Goal: Information Seeking & Learning: Check status

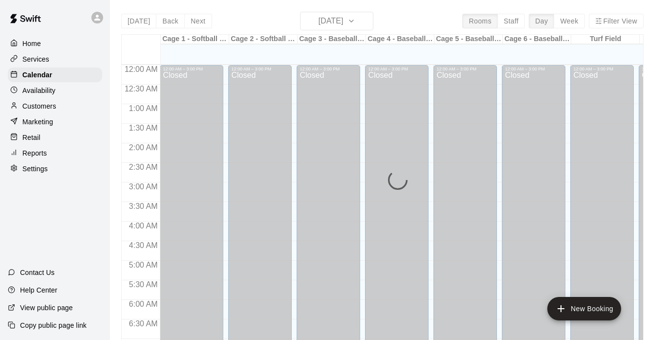
drag, startPoint x: 0, startPoint y: 0, endPoint x: 153, endPoint y: 74, distance: 170.2
click at [45, 107] on p "Customers" at bounding box center [39, 106] width 34 height 10
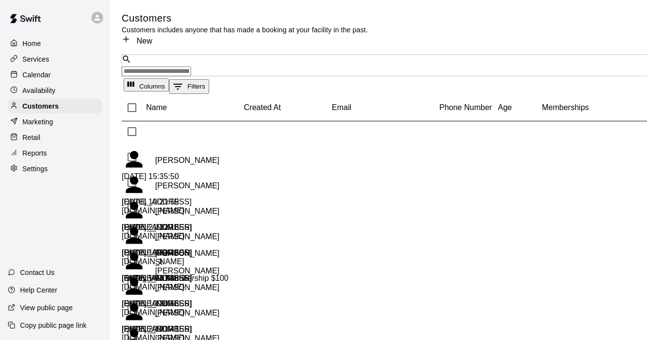
click at [172, 67] on input "Search customers by name or email" at bounding box center [156, 72] width 69 height 10
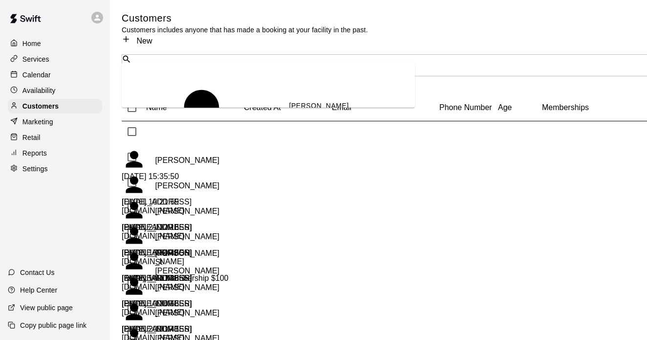
type input "*****"
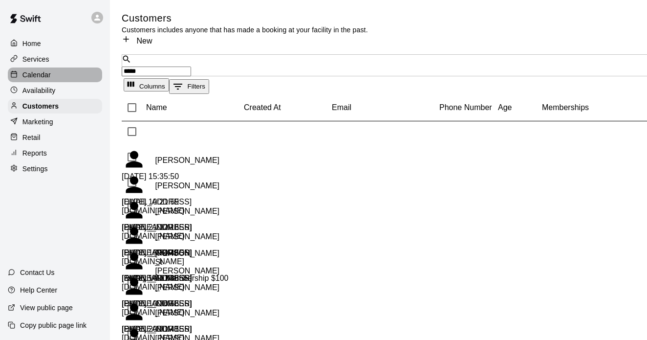
click at [45, 71] on p "Calendar" at bounding box center [36, 75] width 28 height 10
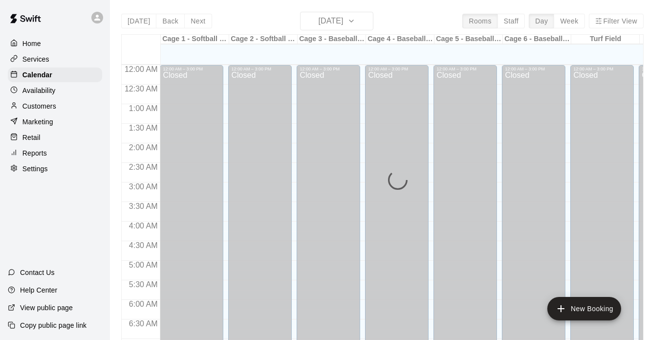
scroll to position [624, 0]
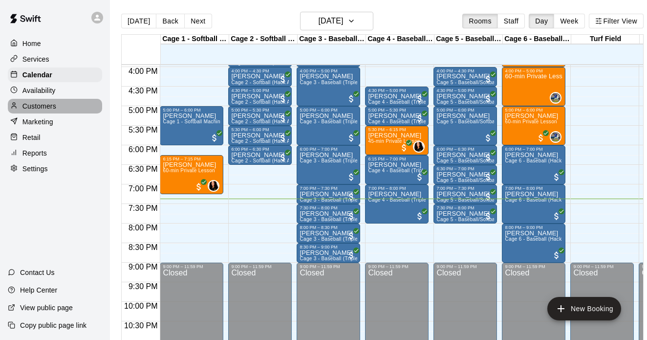
click at [28, 104] on p "Customers" at bounding box center [39, 106] width 34 height 10
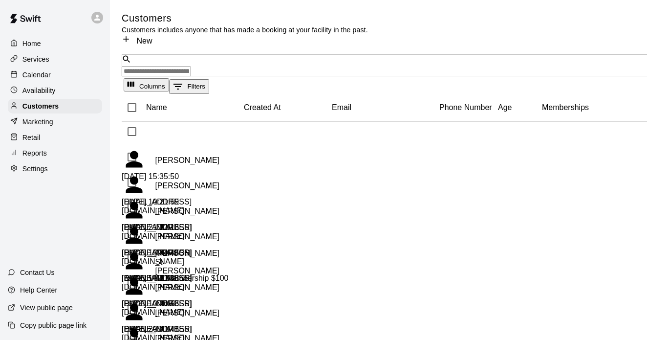
click at [154, 67] on input "Search customers by name or email" at bounding box center [156, 72] width 69 height 10
type input "*****"
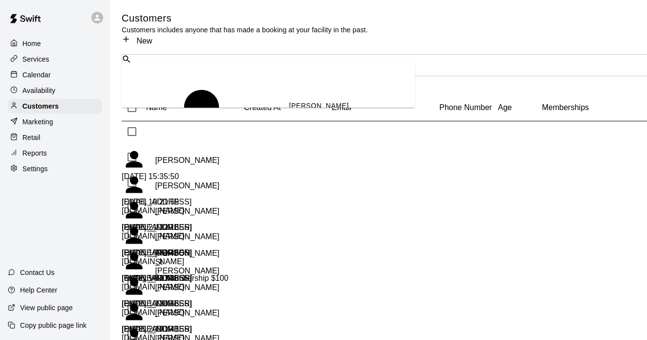
click at [289, 94] on div "[PERSON_NAME] Valley Velo $125 [EMAIL_ADDRESS][DOMAIN_NAME]" at bounding box center [348, 126] width 118 height 65
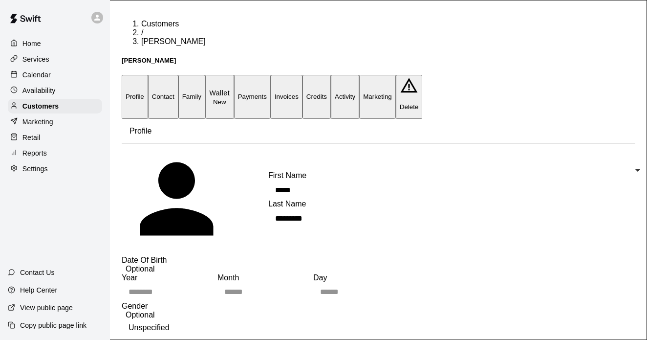
click at [178, 75] on button "Contact" at bounding box center [163, 97] width 30 height 44
select select "**"
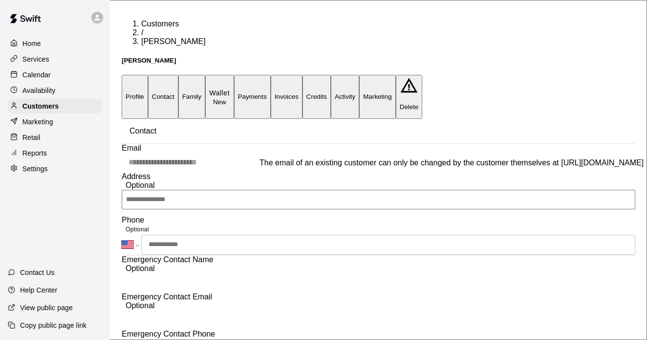
drag, startPoint x: 226, startPoint y: 150, endPoint x: 170, endPoint y: 138, distance: 57.4
click at [169, 144] on div "**********" at bounding box center [379, 158] width 514 height 28
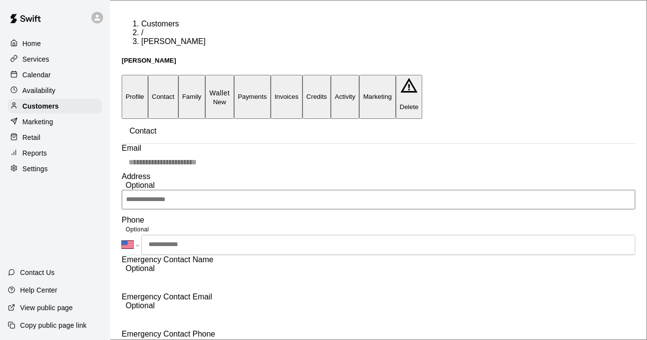
click at [39, 67] on div "Calendar" at bounding box center [55, 74] width 94 height 15
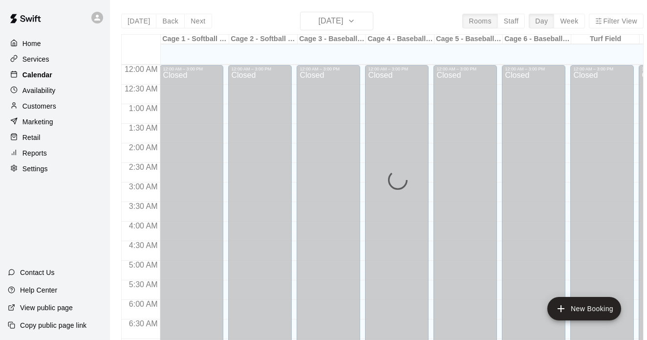
scroll to position [624, 0]
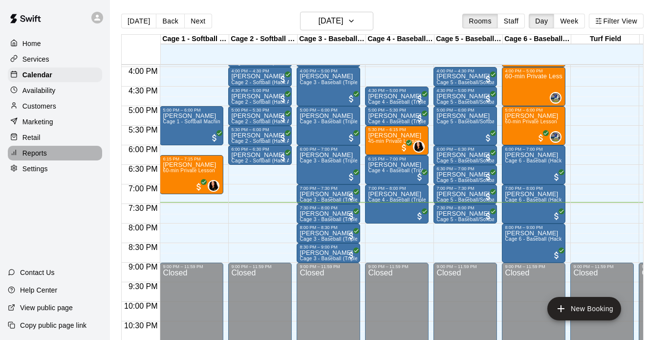
click at [37, 152] on p "Reports" at bounding box center [34, 153] width 24 height 10
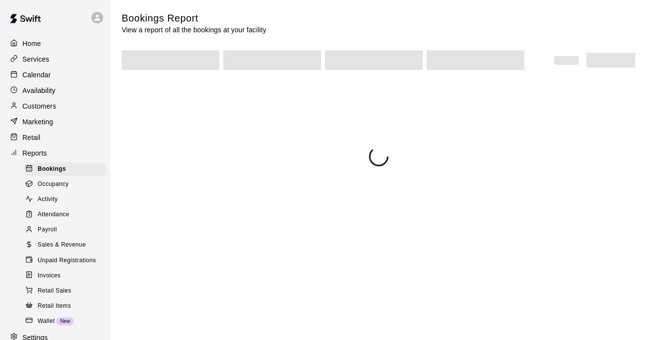
click at [59, 240] on span "Sales & Revenue" at bounding box center [62, 245] width 48 height 10
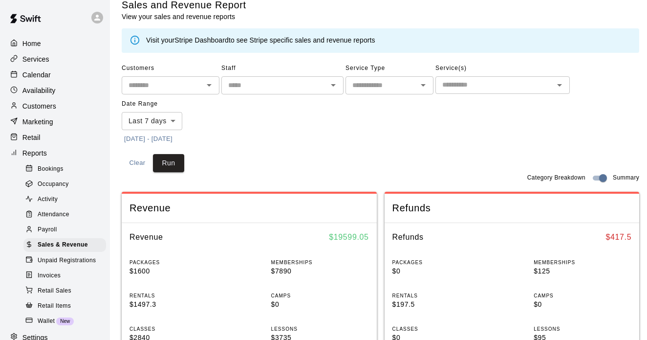
scroll to position [17, 0]
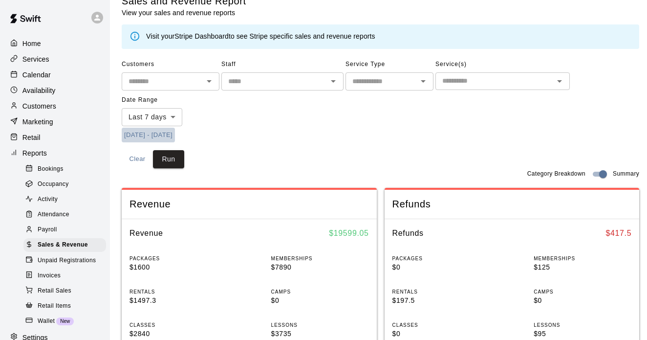
click at [154, 133] on button "[DATE] - [DATE]" at bounding box center [148, 135] width 53 height 15
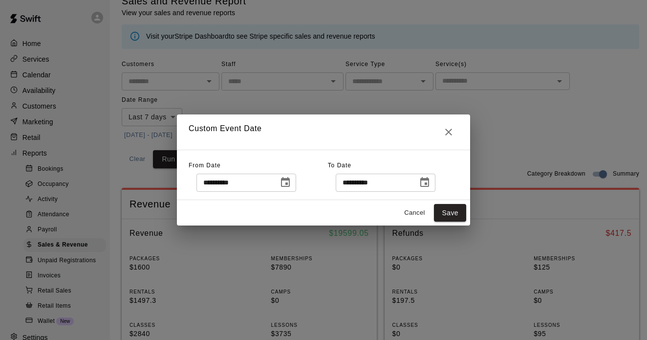
click at [295, 186] on button "Choose date, selected date is Aug 12, 2025" at bounding box center [286, 183] width 20 height 20
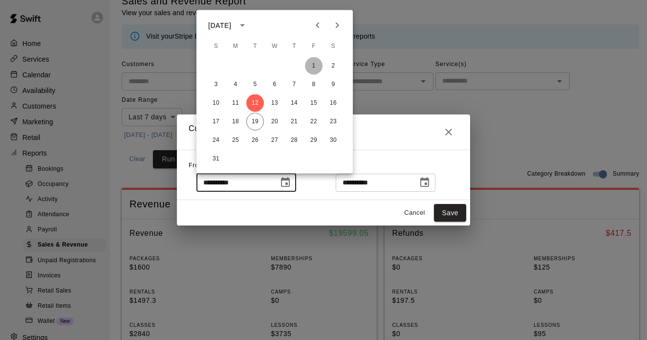
click at [313, 67] on button "1" at bounding box center [314, 66] width 18 height 18
type input "**********"
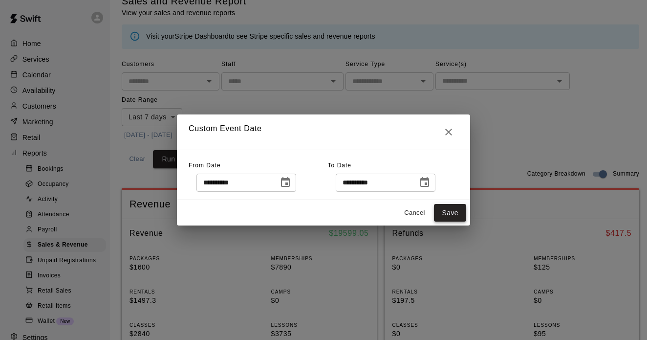
click at [441, 209] on button "Save" at bounding box center [450, 213] width 32 height 18
type input "******"
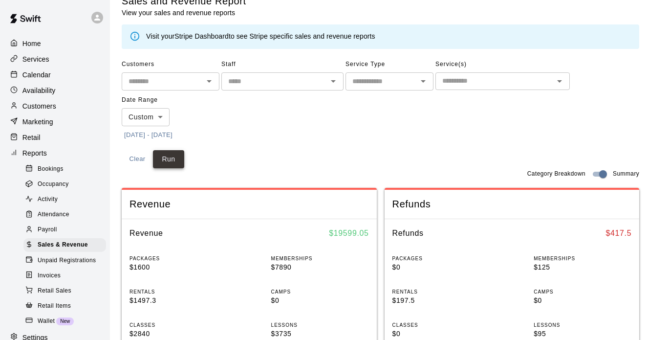
click at [172, 150] on button "Run" at bounding box center [168, 159] width 31 height 18
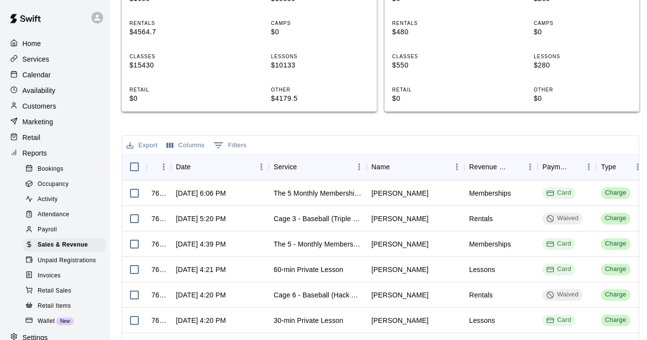
scroll to position [289, 0]
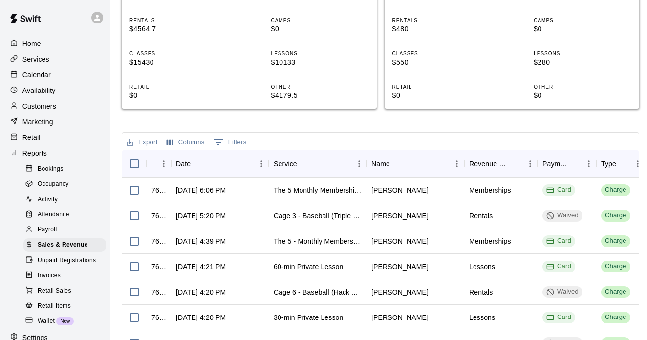
click at [45, 79] on p "Calendar" at bounding box center [36, 75] width 28 height 10
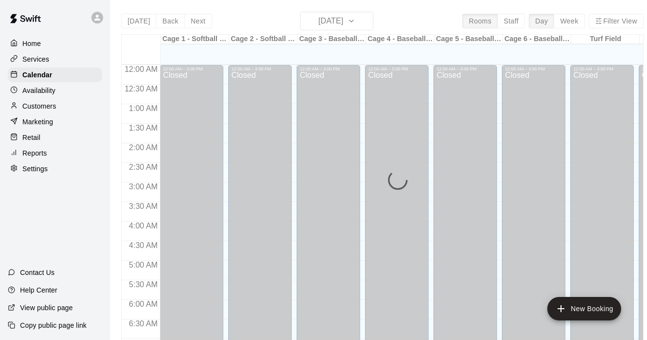
scroll to position [624, 0]
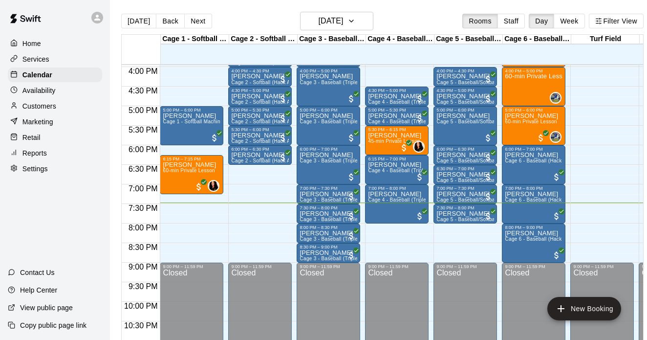
click at [45, 148] on p "Reports" at bounding box center [34, 153] width 24 height 10
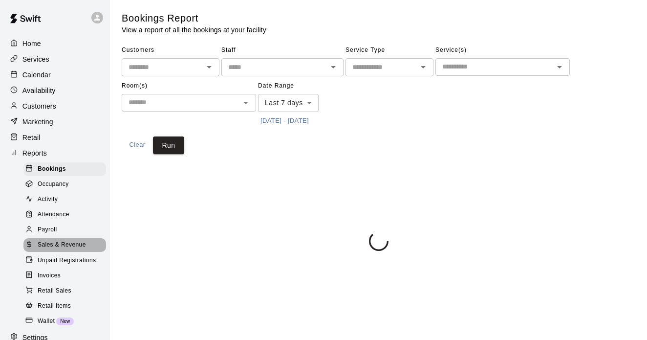
click at [71, 244] on span "Sales & Revenue" at bounding box center [62, 245] width 48 height 10
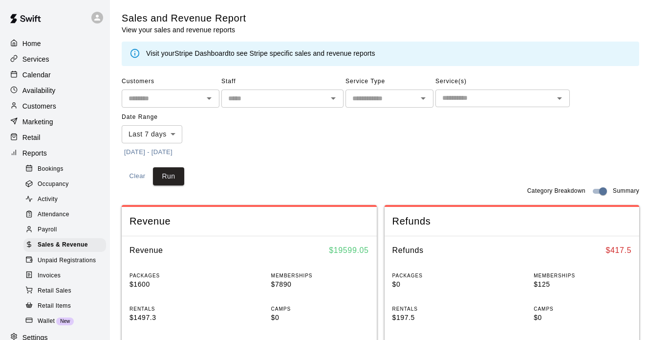
click at [31, 78] on p "Calendar" at bounding box center [36, 75] width 28 height 10
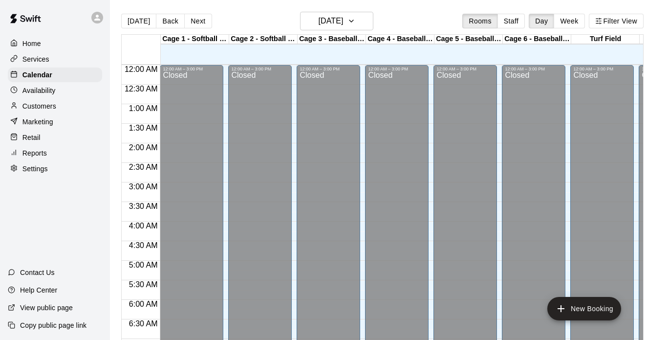
scroll to position [624, 0]
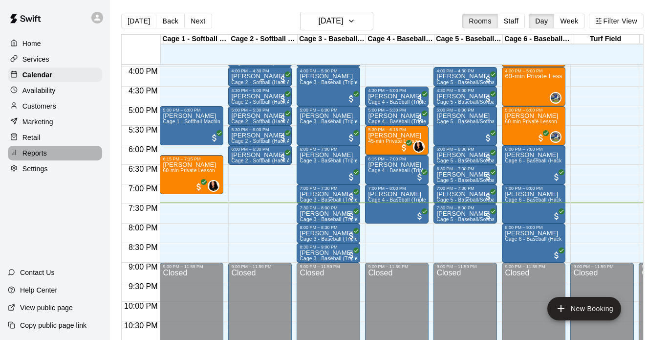
click at [36, 152] on p "Reports" at bounding box center [34, 153] width 24 height 10
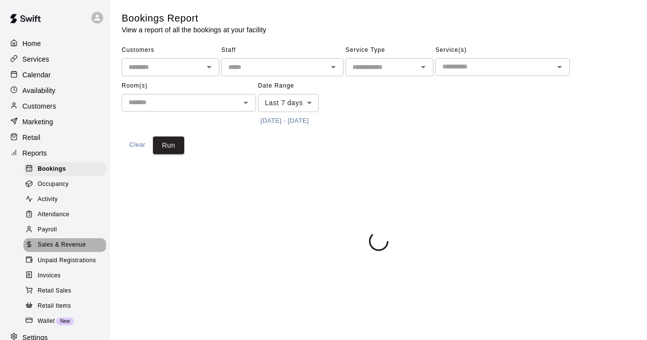
click at [62, 240] on span "Sales & Revenue" at bounding box center [62, 245] width 48 height 10
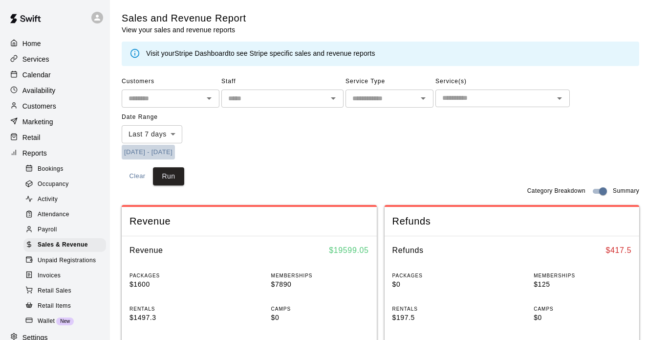
click at [129, 145] on button "[DATE] - [DATE]" at bounding box center [148, 152] width 53 height 15
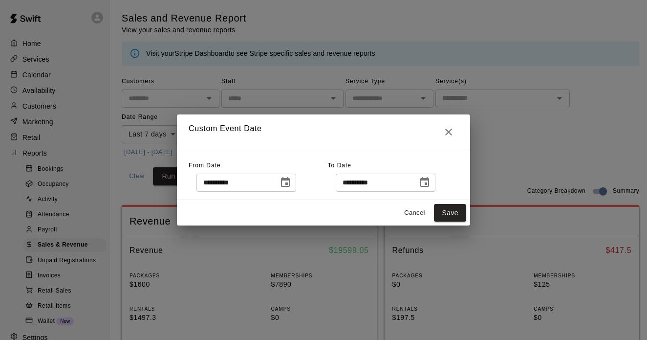
click at [291, 183] on icon "Choose date, selected date is Aug 12, 2025" at bounding box center [286, 183] width 12 height 12
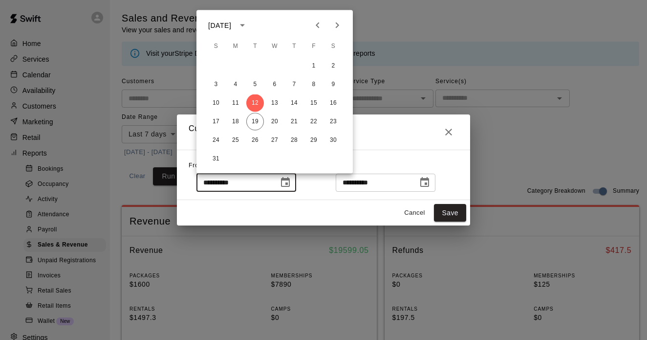
click at [369, 71] on div "**********" at bounding box center [323, 170] width 647 height 340
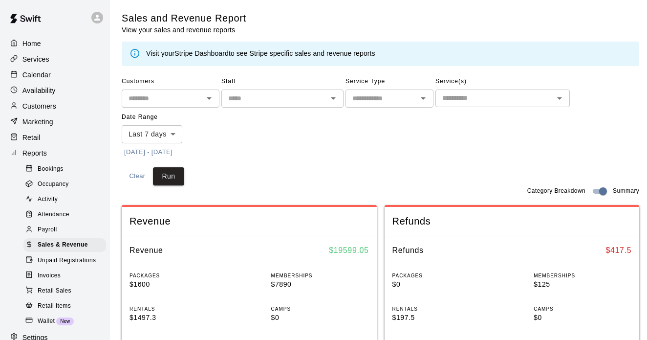
click at [175, 150] on button "[DATE] - [DATE]" at bounding box center [148, 152] width 53 height 15
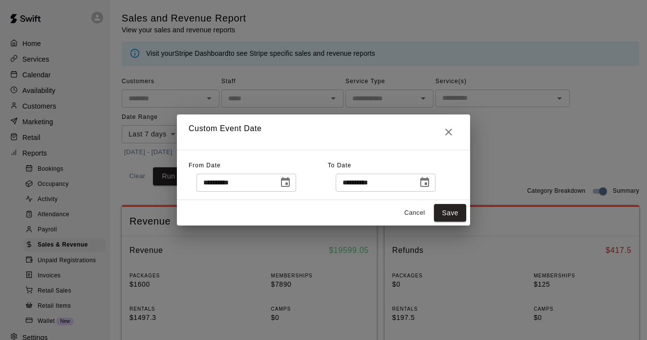
click at [414, 205] on button "Cancel" at bounding box center [414, 212] width 31 height 15
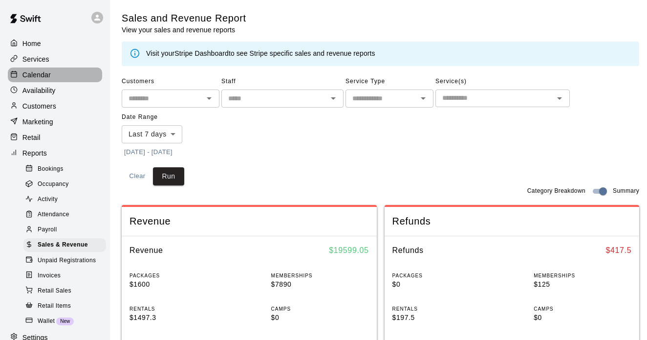
click at [61, 74] on div "Calendar" at bounding box center [55, 74] width 94 height 15
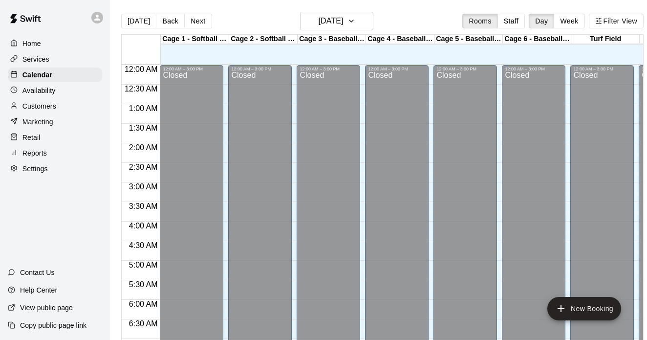
scroll to position [624, 0]
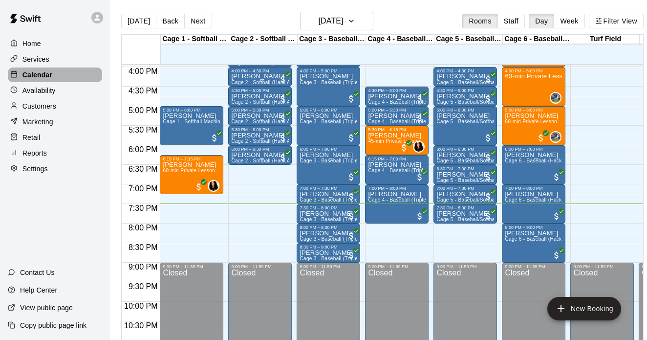
click at [59, 69] on div "Calendar" at bounding box center [55, 74] width 94 height 15
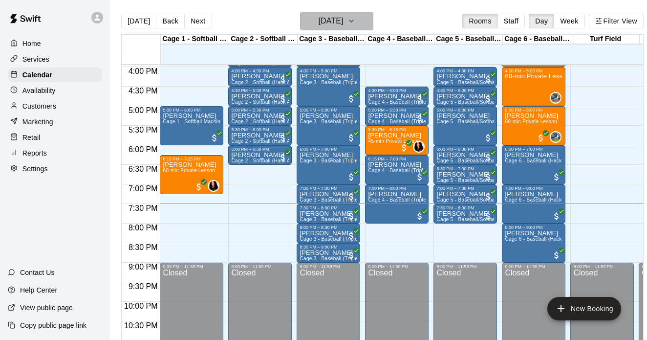
click at [333, 25] on h6 "[DATE]" at bounding box center [330, 21] width 25 height 14
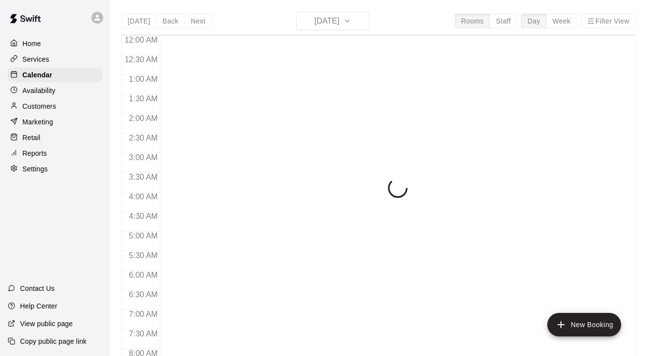
scroll to position [608, 0]
